Goal: Task Accomplishment & Management: Use online tool/utility

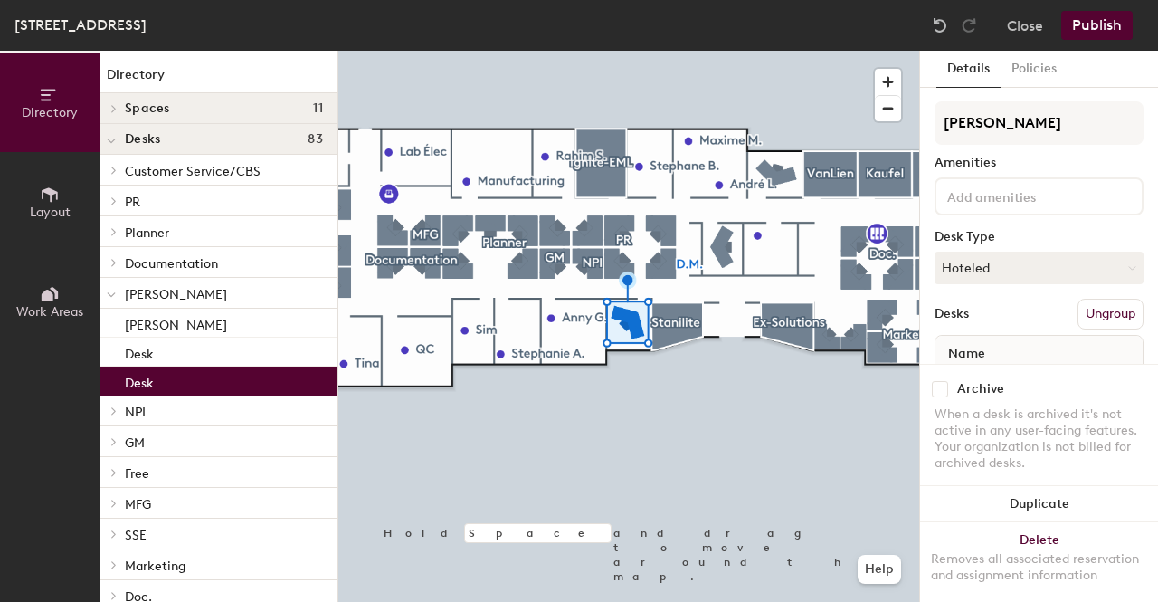
click at [1091, 313] on button "Ungroup" at bounding box center [1111, 314] width 66 height 31
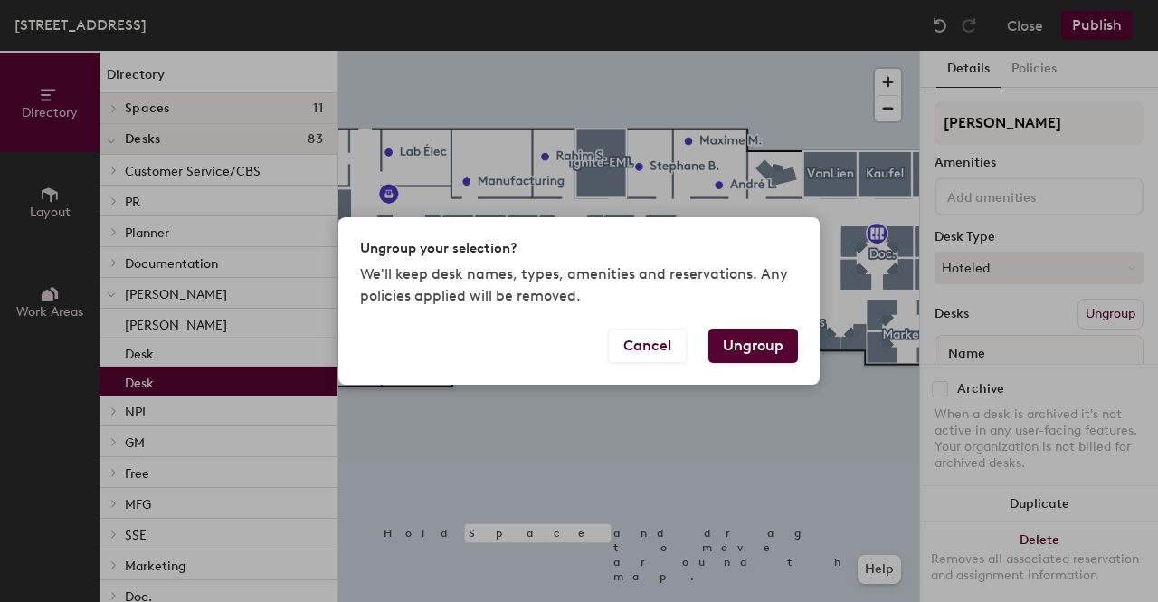
click at [762, 339] on button "Ungroup" at bounding box center [754, 345] width 90 height 34
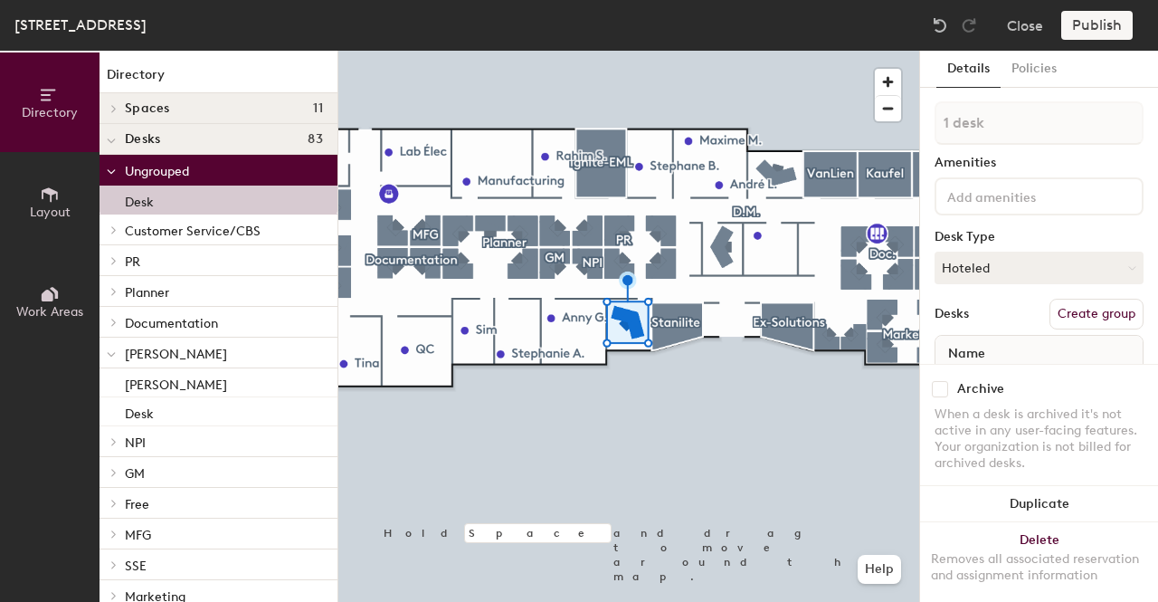
click at [1090, 316] on button "Create group" at bounding box center [1097, 314] width 94 height 31
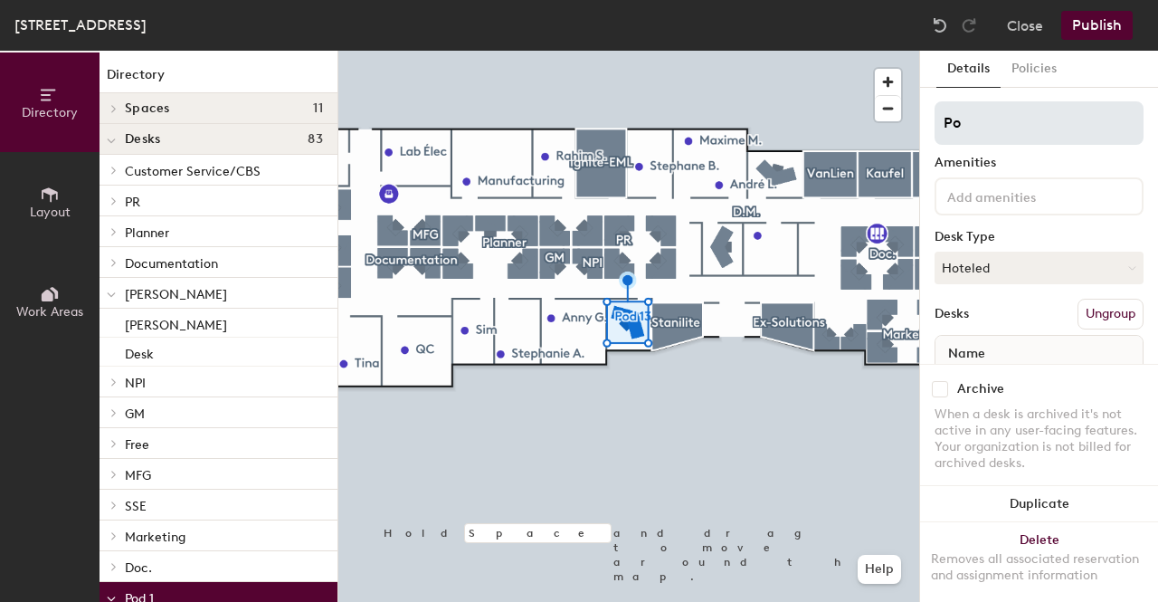
type input "P"
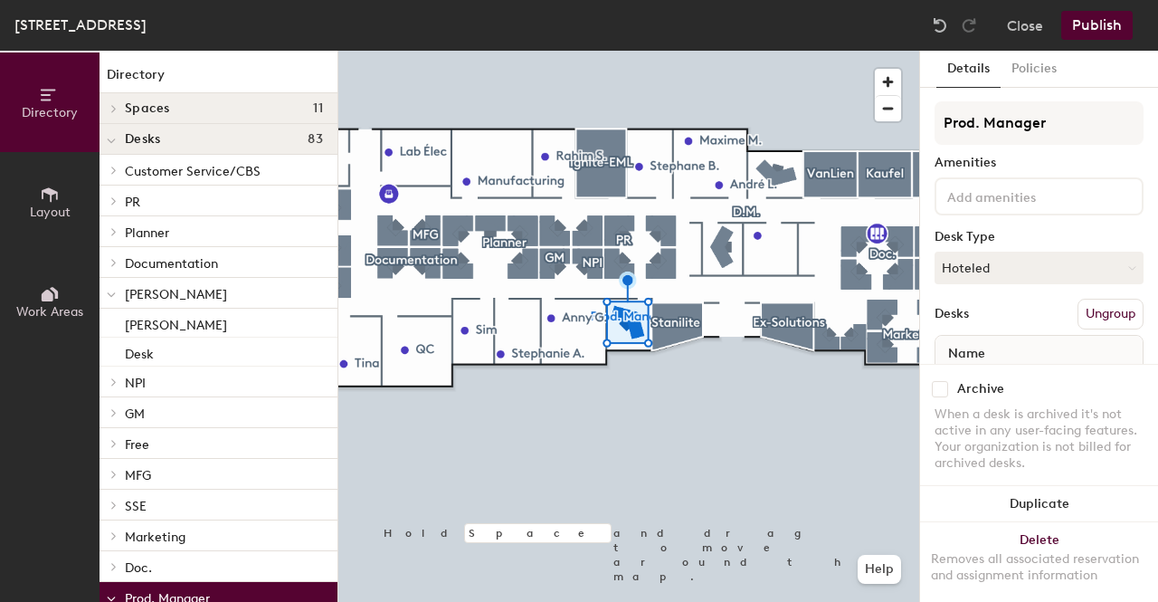
type input "Prod. Manager"
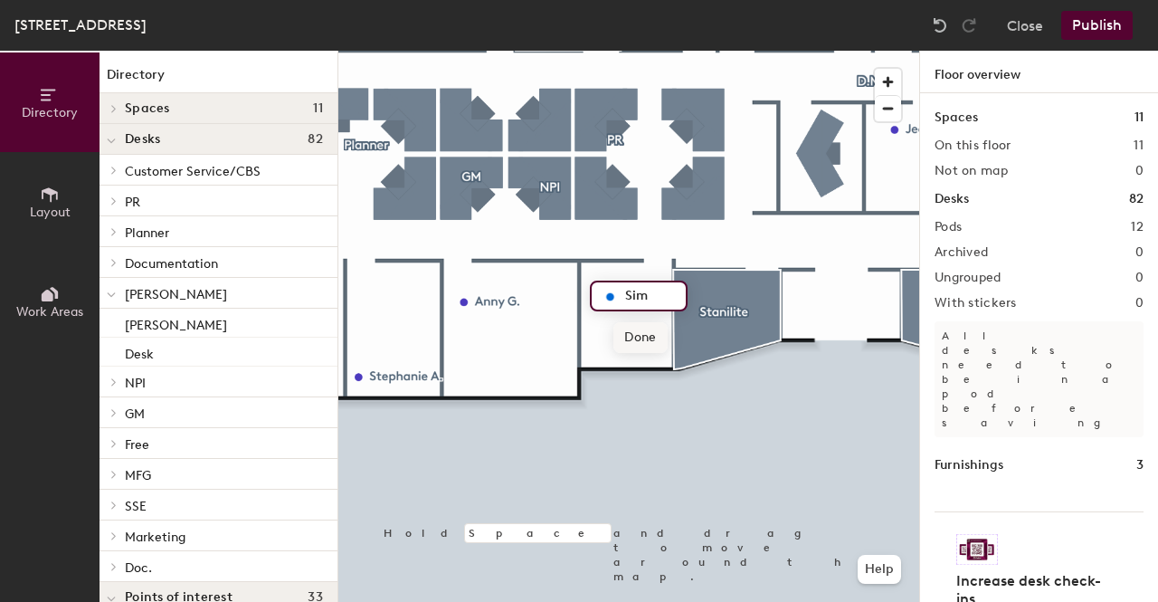
type input "Sim"
click at [637, 339] on span "Done" at bounding box center [640, 337] width 53 height 31
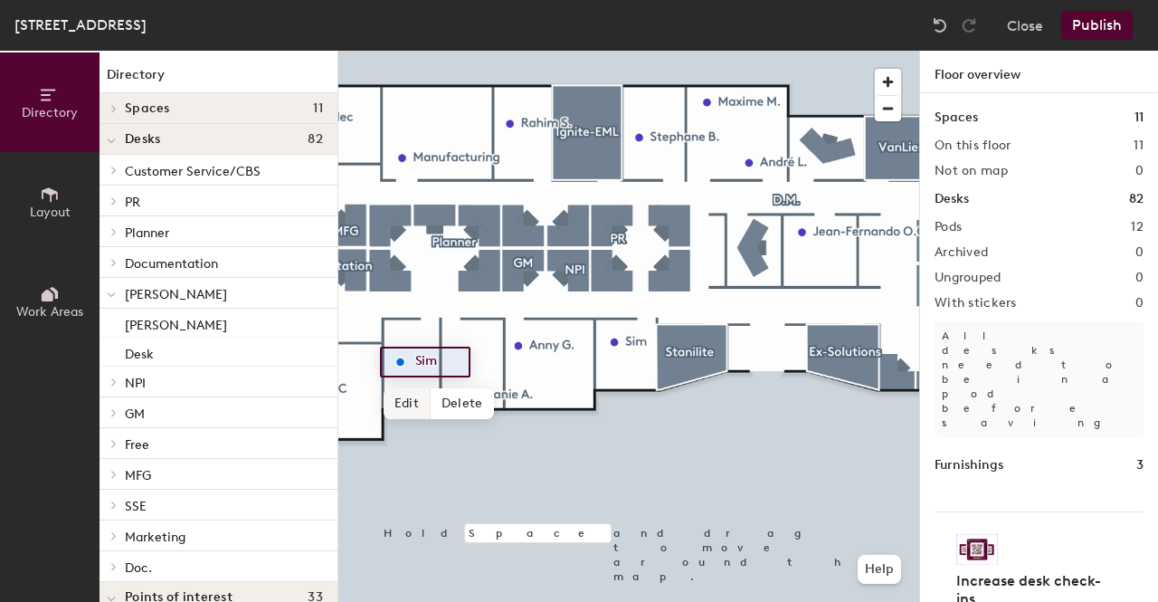
click at [409, 408] on span "Edit" at bounding box center [407, 403] width 47 height 31
type input "QC manager"
click at [447, 401] on span "Done" at bounding box center [441, 403] width 53 height 31
click at [1092, 33] on button "Publish" at bounding box center [1096, 25] width 71 height 29
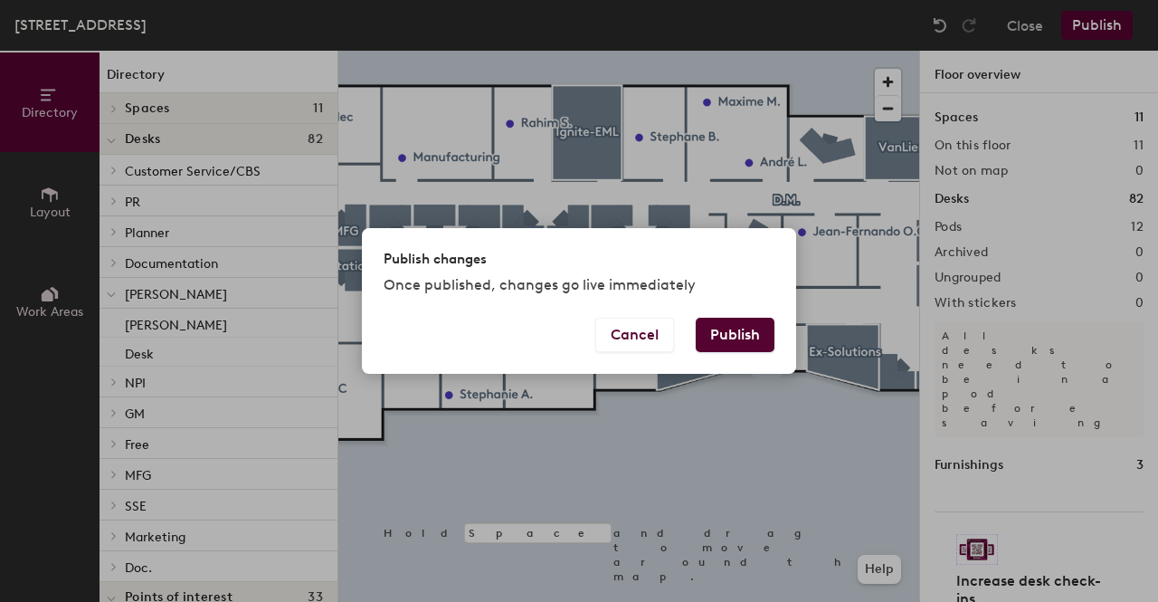
click at [741, 331] on button "Publish" at bounding box center [735, 335] width 79 height 34
